Goal: Task Accomplishment & Management: Manage account settings

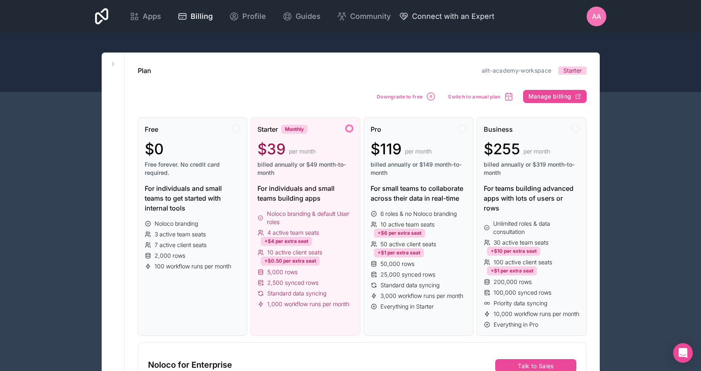
click at [442, 16] on span "Connect with an Expert" at bounding box center [453, 16] width 82 height 11
click at [683, 353] on icon "Open Intercom Messenger" at bounding box center [683, 353] width 9 height 10
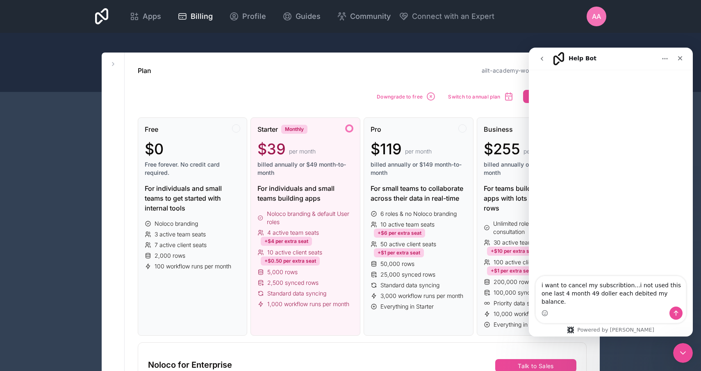
type textarea "i want to cancel my subscribtion...i not used this one last 4 month 49 doller e…"
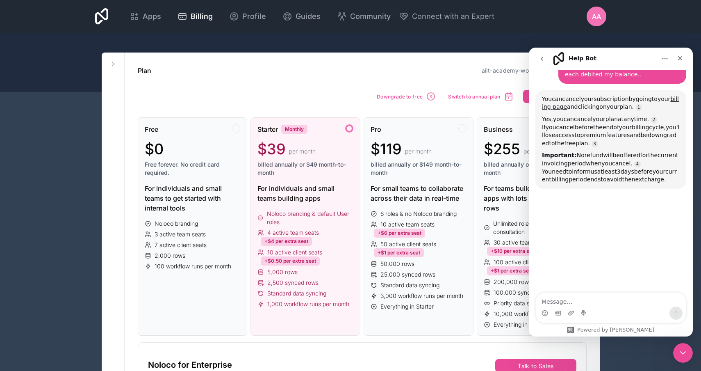
scroll to position [51, 0]
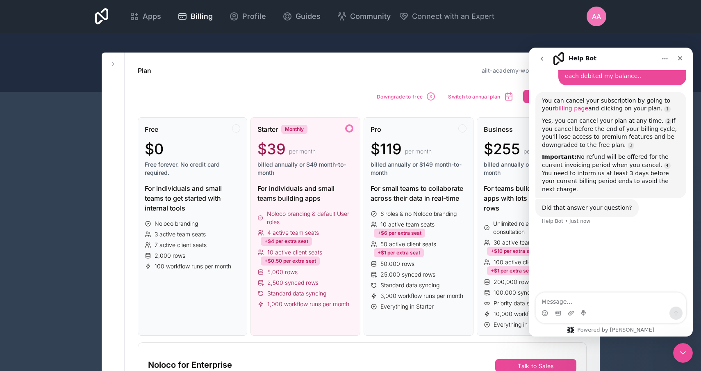
click at [555, 107] on link "billing page" at bounding box center [572, 108] width 34 height 7
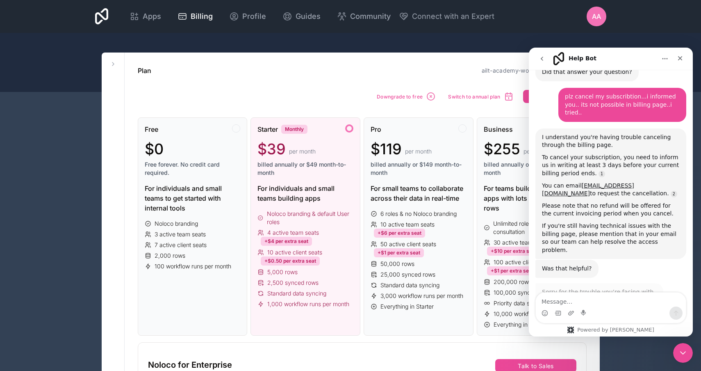
scroll to position [191, 0]
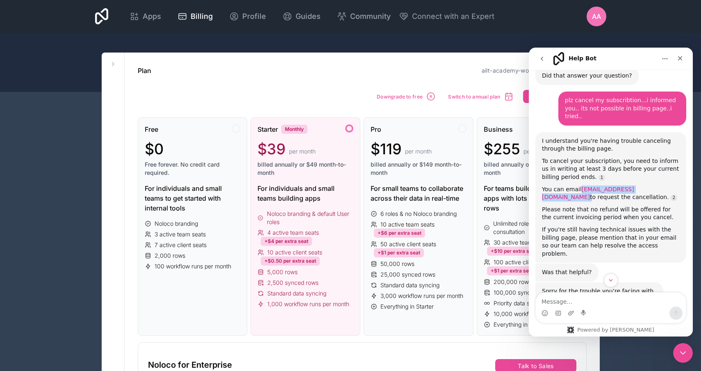
drag, startPoint x: 632, startPoint y: 174, endPoint x: 581, endPoint y: 174, distance: 50.5
click at [581, 185] on div "You can email [EMAIL_ADDRESS][DOMAIN_NAME] to request the cancellation." at bounding box center [611, 193] width 138 height 16
copy div "[EMAIL_ADDRESS][DOMAIN_NAME]"
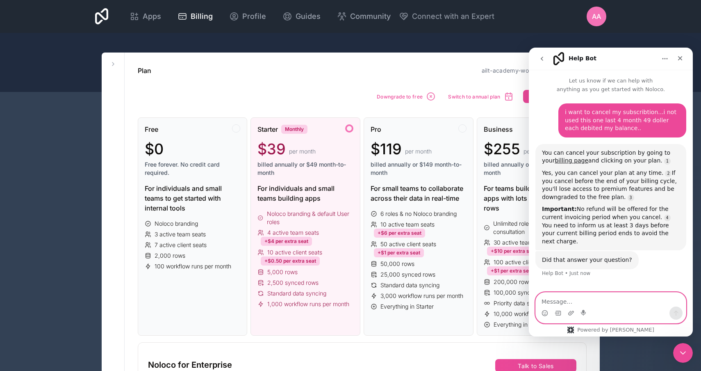
click at [598, 303] on textarea "Message…" at bounding box center [611, 299] width 150 height 14
click at [570, 300] on textarea "Message…" at bounding box center [611, 299] width 150 height 14
type textarea "plz cancel my subscribtion...i informed you.. its not possible in billing page.…"
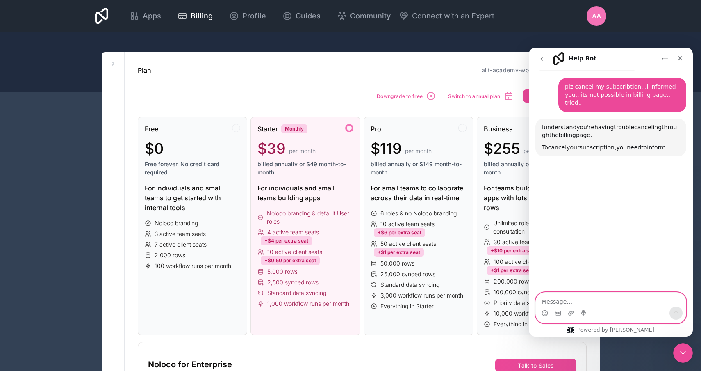
scroll to position [200, 0]
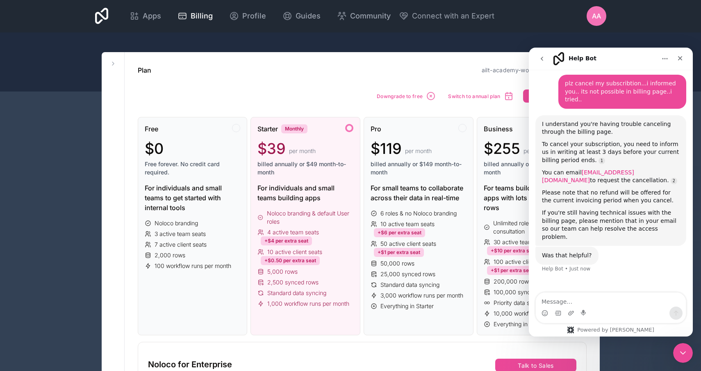
click at [608, 169] on link "[EMAIL_ADDRESS][DOMAIN_NAME]" at bounding box center [588, 176] width 92 height 15
click at [597, 16] on span "AA" at bounding box center [596, 16] width 9 height 10
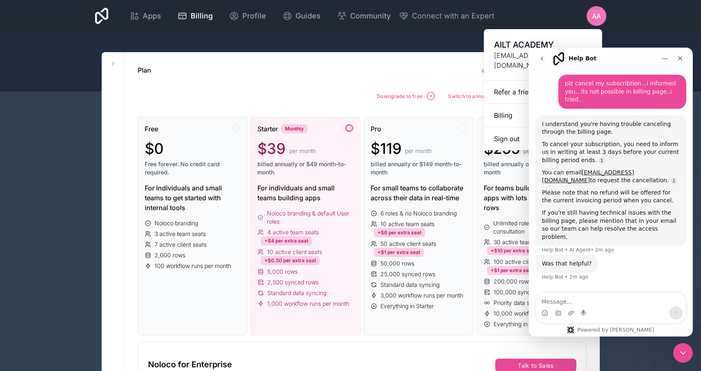
click at [540, 30] on div "AILT ACADEMY director@ailt.in" at bounding box center [543, 54] width 118 height 51
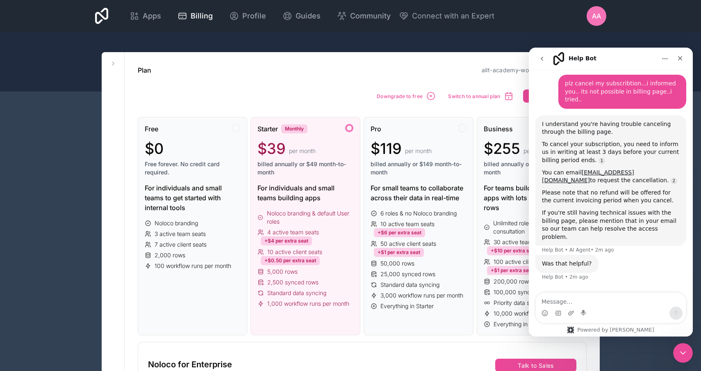
click at [596, 17] on span "AA" at bounding box center [596, 16] width 9 height 10
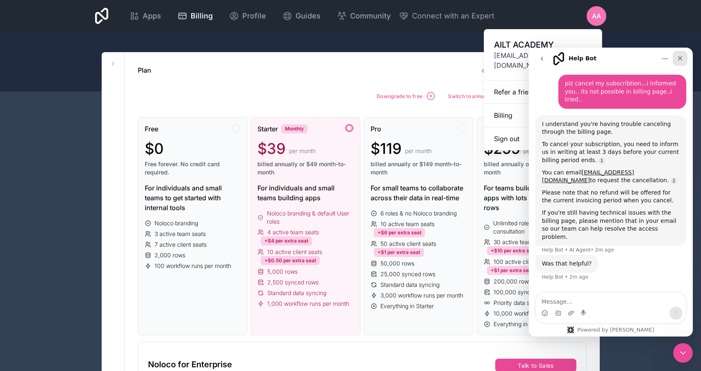
click at [680, 59] on icon "Close" at bounding box center [680, 58] width 7 height 7
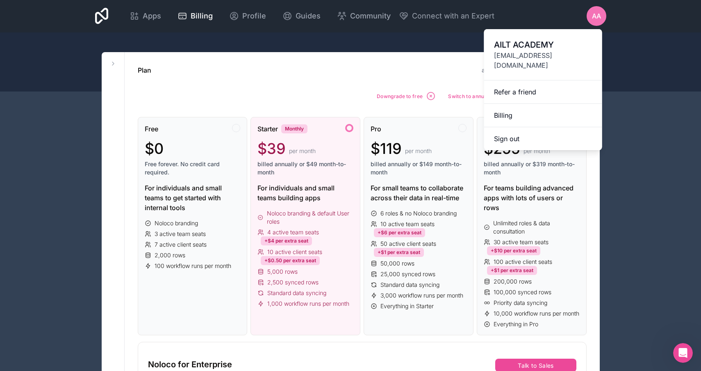
scroll to position [166, 0]
